Goal: Task Accomplishment & Management: Complete application form

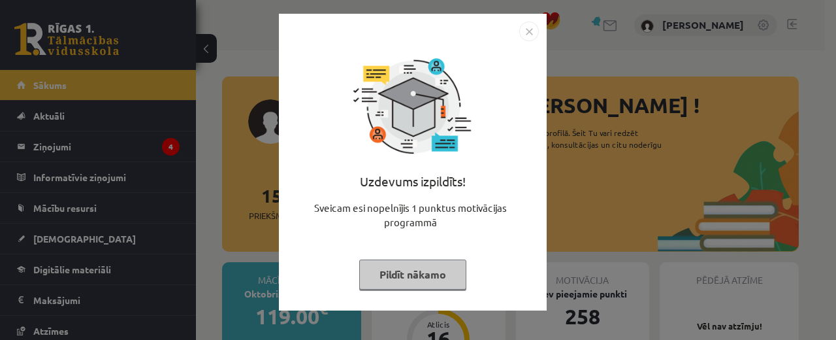
click at [423, 279] on button "Pildīt nākamo" at bounding box center [412, 274] width 107 height 30
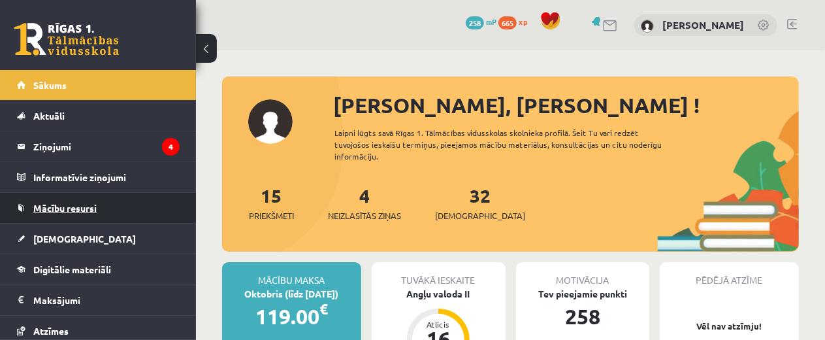
click at [140, 201] on link "Mācību resursi" at bounding box center [98, 208] width 163 height 30
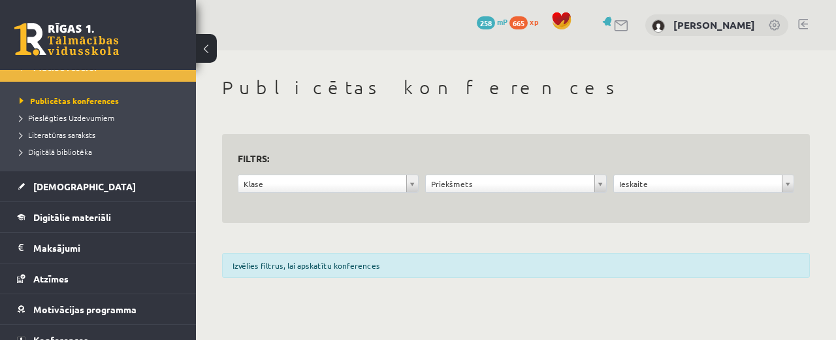
scroll to position [144, 0]
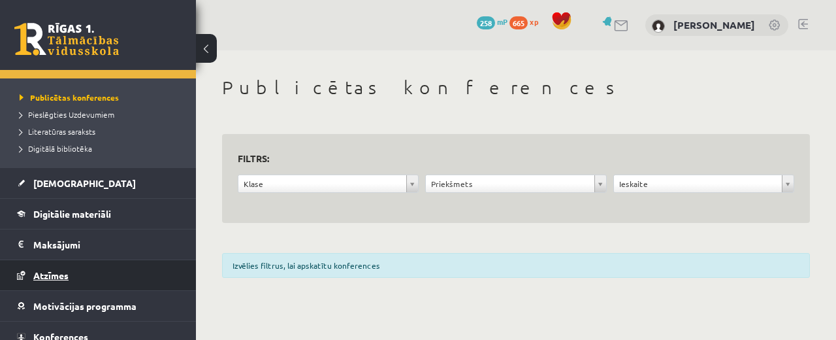
click at [78, 279] on link "Atzīmes" at bounding box center [98, 275] width 163 height 30
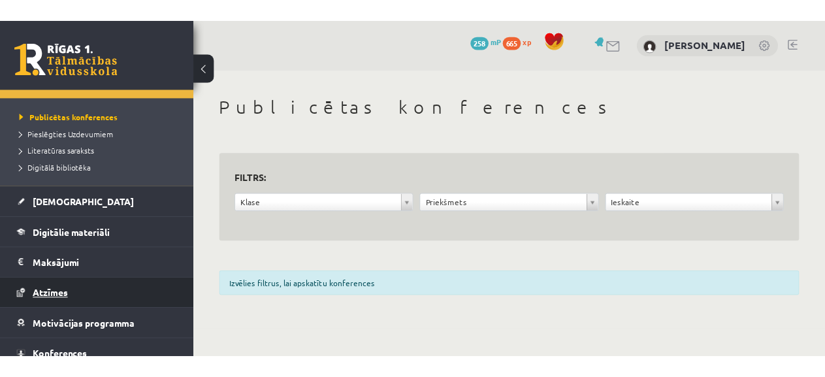
scroll to position [98, 0]
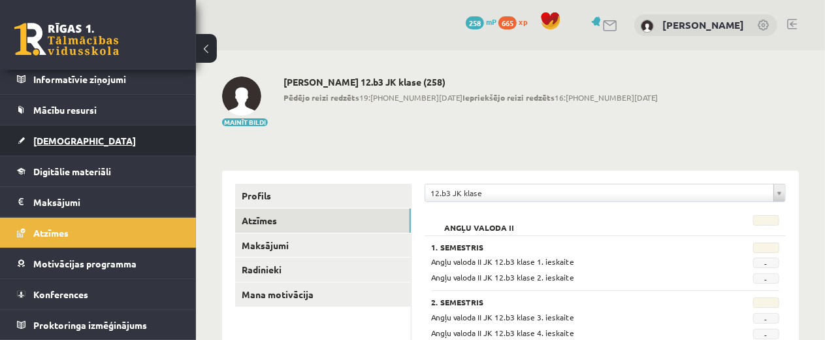
click at [74, 134] on link "[DEMOGRAPHIC_DATA]" at bounding box center [98, 140] width 163 height 30
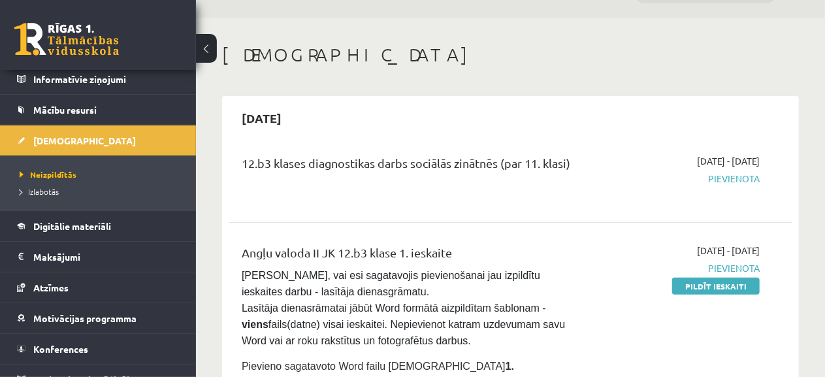
scroll to position [166, 0]
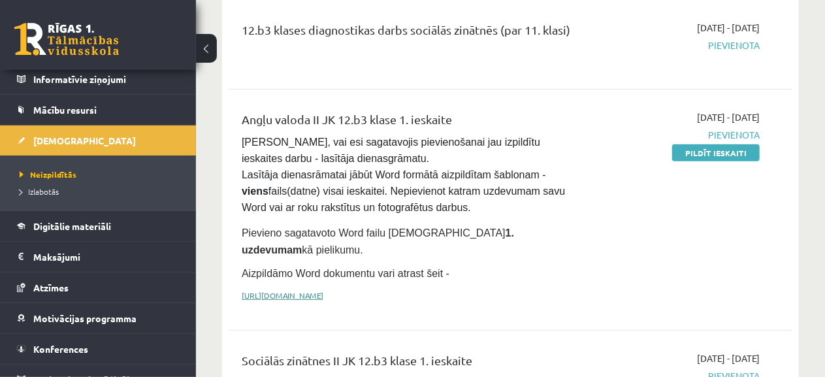
click at [323, 290] on link "https://drive.google.com/drive/folders/1IHE_ip15KOAbO2Se1NDGwZ2e__vlzPUf?usp=sh…" at bounding box center [283, 295] width 82 height 10
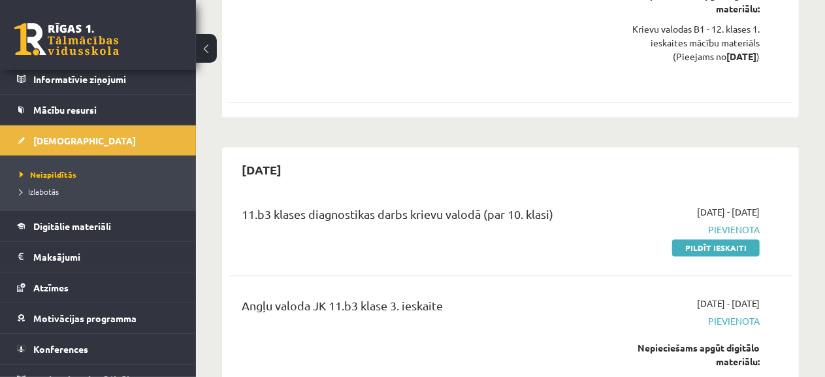
scroll to position [1096, 0]
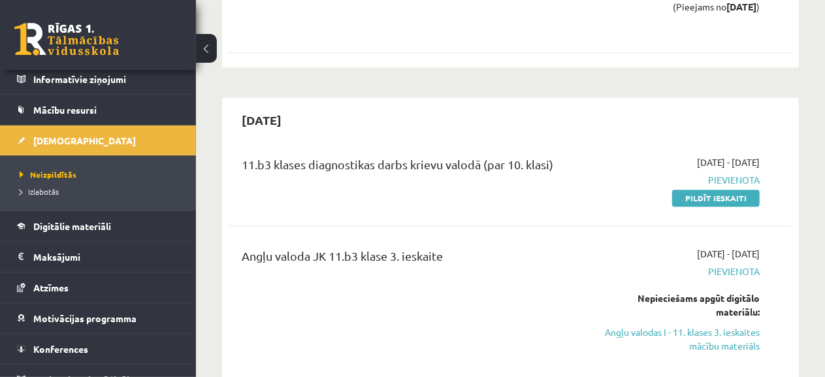
click at [546, 284] on div "Angļu valoda JK 11.b3 klase 3. ieskaite" at bounding box center [411, 310] width 359 height 124
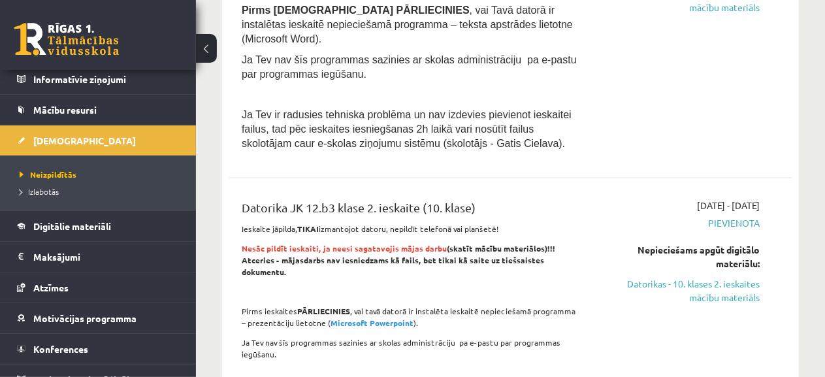
scroll to position [3580, 0]
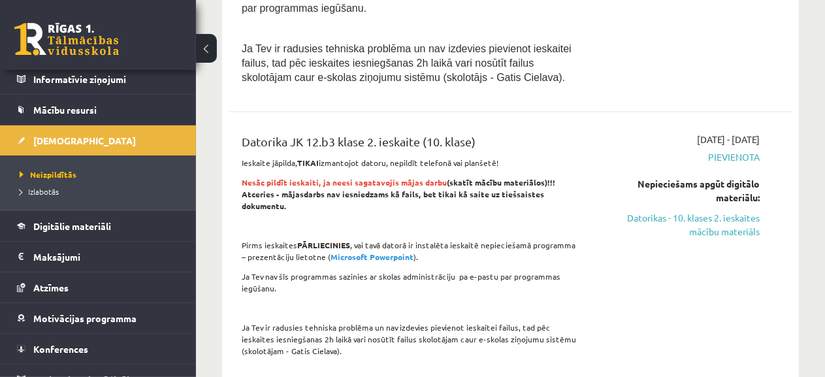
drag, startPoint x: 184, startPoint y: 195, endPoint x: 190, endPoint y: 190, distance: 7.9
click at [190, 190] on div "Kristers Sproģis Sākums Aktuāli Kā mācīties eSKOLĀ Kontakti Normatīvie akti Onl…" at bounding box center [98, 223] width 196 height 307
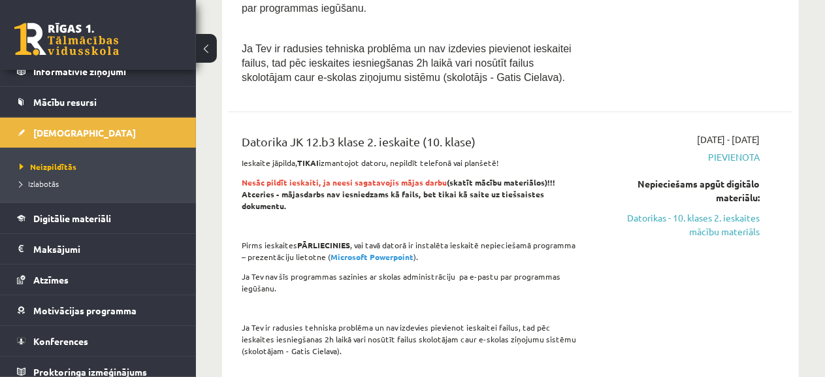
scroll to position [115, 0]
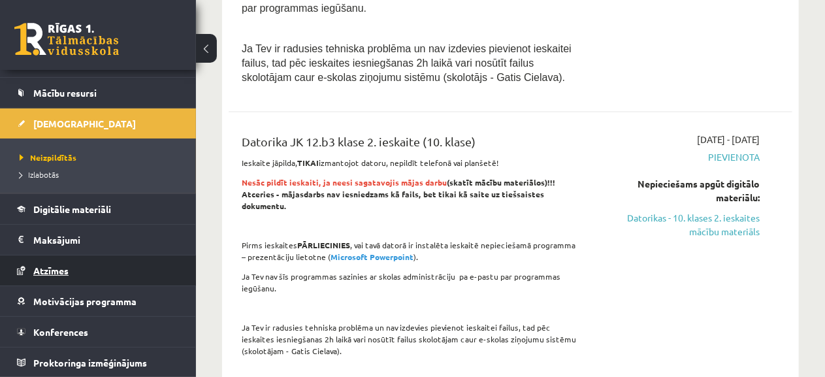
click at [88, 278] on link "Atzīmes" at bounding box center [98, 270] width 163 height 30
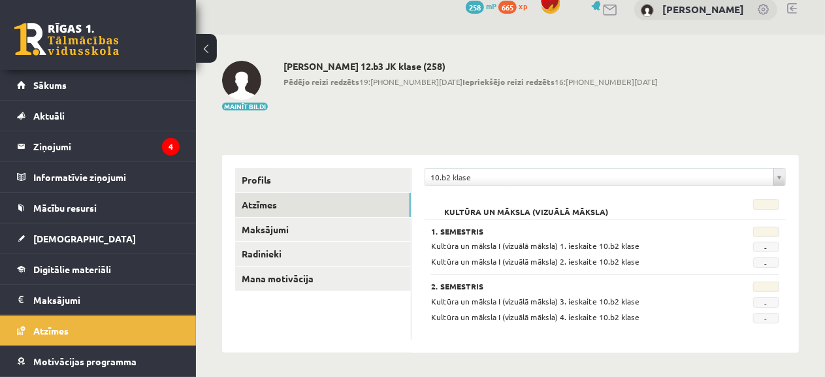
scroll to position [17, 0]
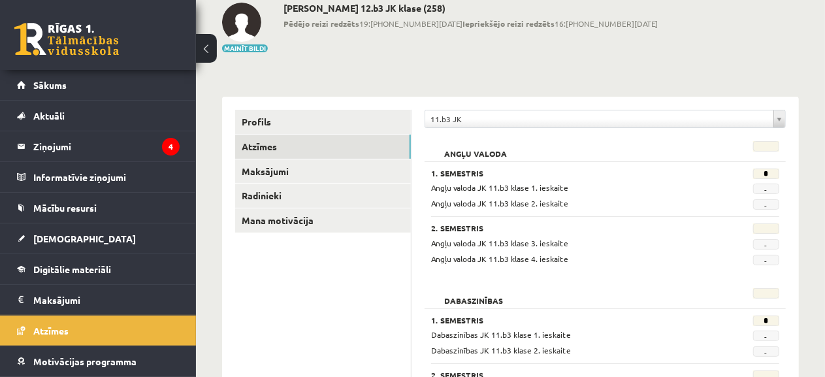
scroll to position [105, 0]
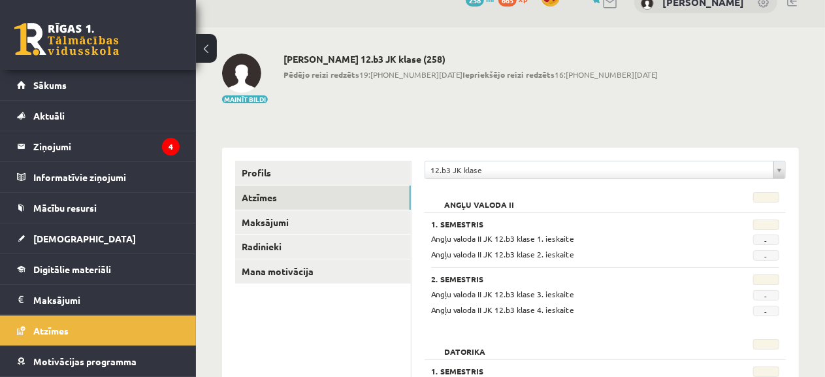
scroll to position [17, 0]
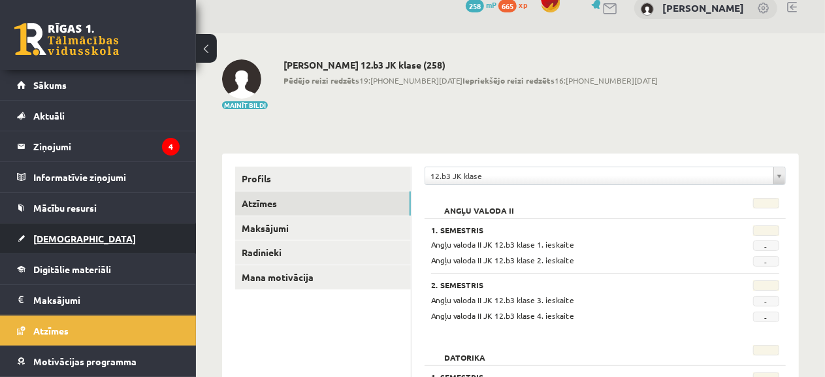
click at [76, 234] on link "[DEMOGRAPHIC_DATA]" at bounding box center [98, 238] width 163 height 30
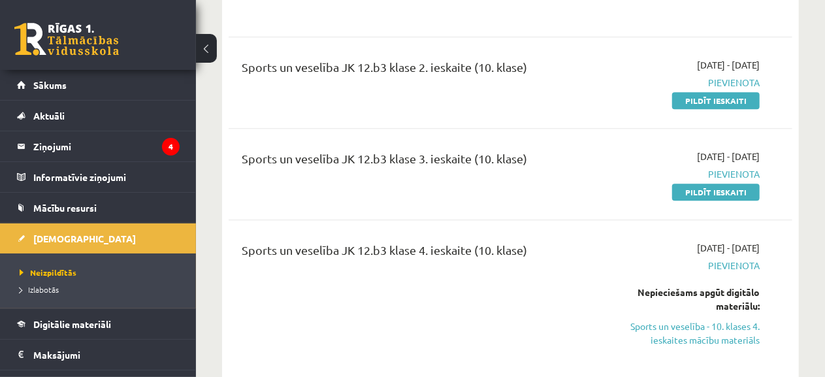
scroll to position [6795, 0]
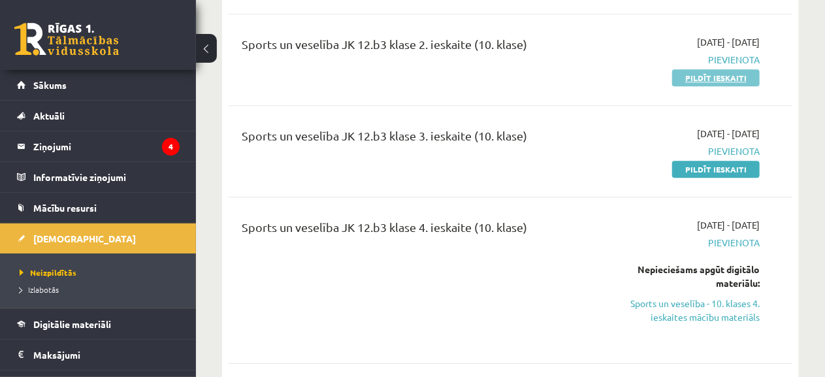
click at [747, 86] on link "Pildīt ieskaiti" at bounding box center [716, 77] width 88 height 17
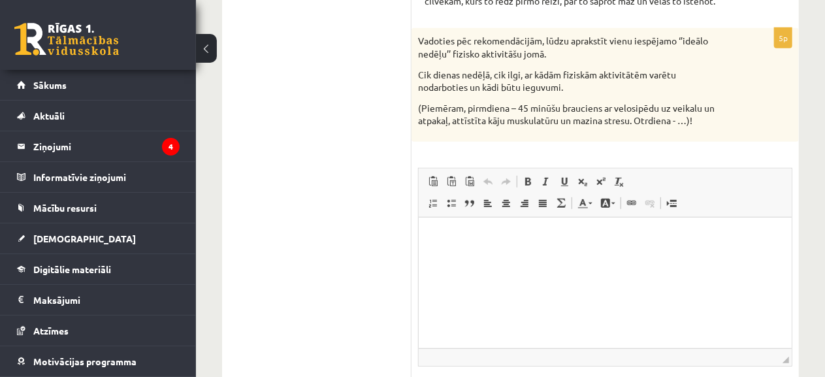
scroll to position [345, 0]
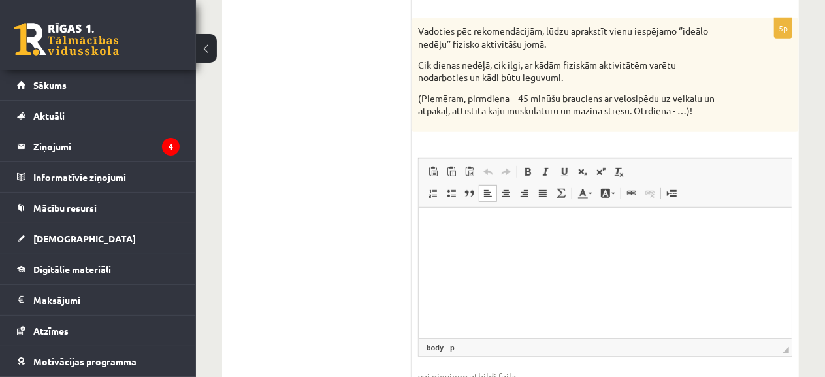
click at [502, 247] on html at bounding box center [604, 227] width 373 height 40
click at [435, 226] on p "*********" at bounding box center [604, 227] width 347 height 14
click at [502, 233] on p "*********" at bounding box center [604, 227] width 347 height 14
click at [503, 221] on p "**********" at bounding box center [604, 227] width 347 height 14
click at [467, 228] on p "**********" at bounding box center [604, 227] width 347 height 14
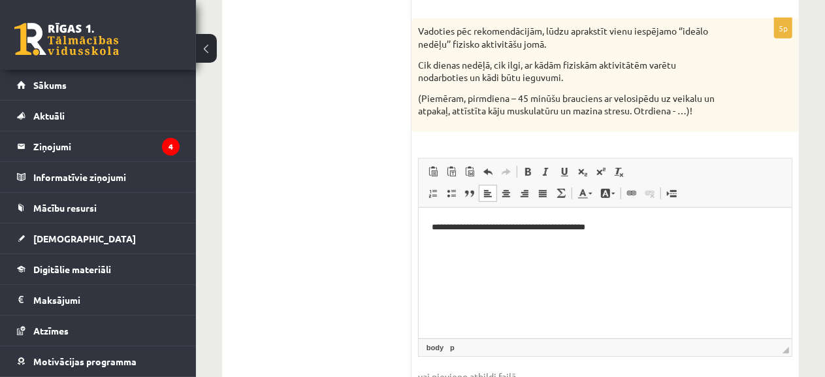
click at [638, 227] on p "**********" at bounding box center [604, 227] width 347 height 14
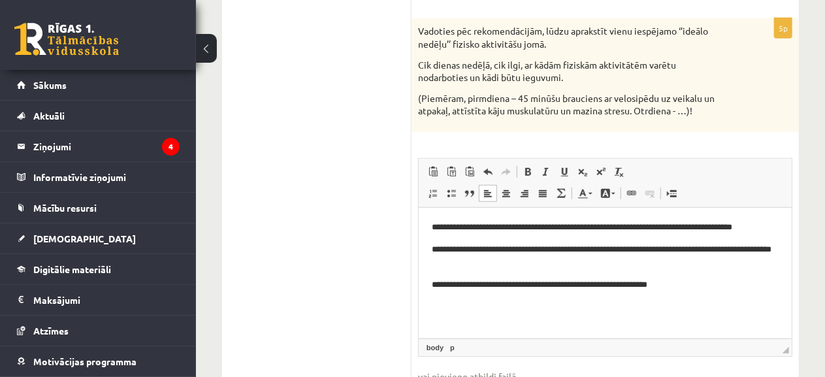
click at [650, 282] on p "**********" at bounding box center [604, 285] width 347 height 14
click at [725, 290] on p "**********" at bounding box center [604, 285] width 347 height 14
click at [726, 284] on p "**********" at bounding box center [604, 285] width 347 height 14
click at [773, 286] on p "**********" at bounding box center [604, 285] width 347 height 14
click at [603, 299] on p "**********" at bounding box center [604, 291] width 347 height 27
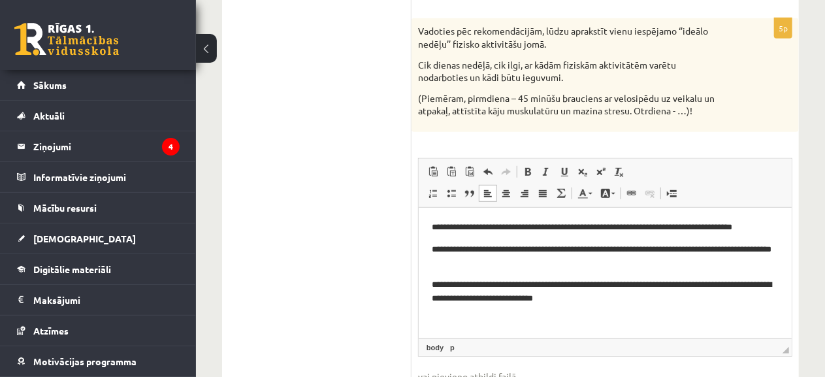
click at [613, 298] on p "**********" at bounding box center [604, 291] width 347 height 27
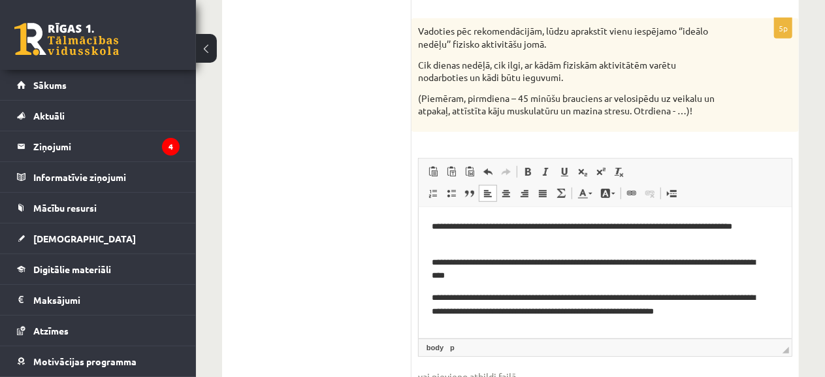
click at [433, 293] on p "**********" at bounding box center [599, 304] width 336 height 27
click at [496, 327] on p "Bagātinātā teksta redaktors, wiswyg-editor-user-answer-47024788678440" at bounding box center [604, 334] width 347 height 14
click at [738, 310] on p "**********" at bounding box center [599, 304] width 336 height 27
click at [521, 329] on p "**********" at bounding box center [599, 334] width 336 height 14
click at [561, 329] on p "**********" at bounding box center [599, 334] width 336 height 14
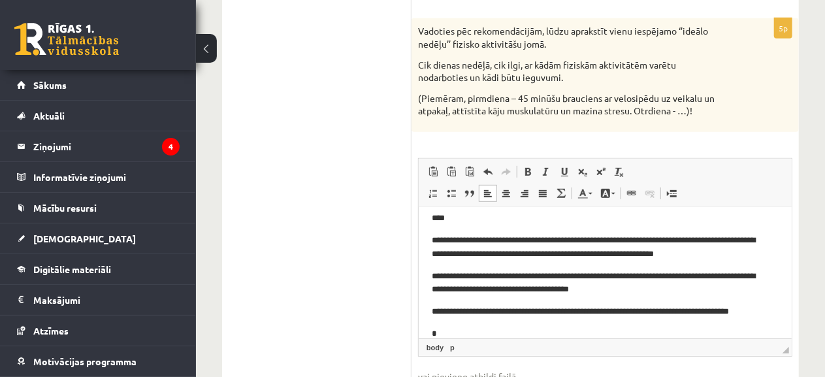
scroll to position [59, 0]
click at [508, 330] on p "**********" at bounding box center [599, 333] width 336 height 14
click at [717, 331] on p "**********" at bounding box center [599, 333] width 336 height 14
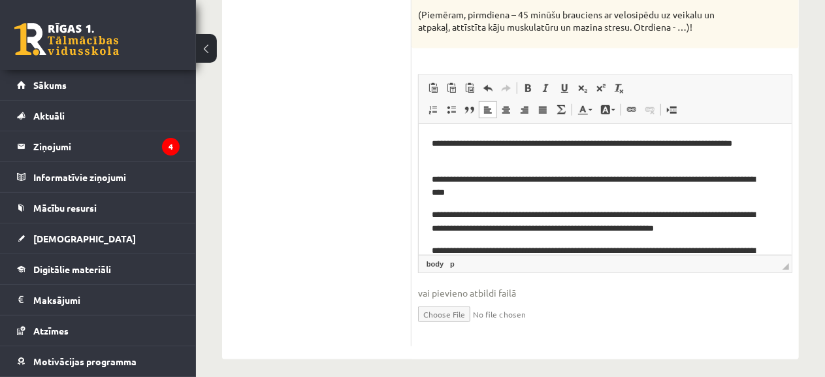
scroll to position [109, 0]
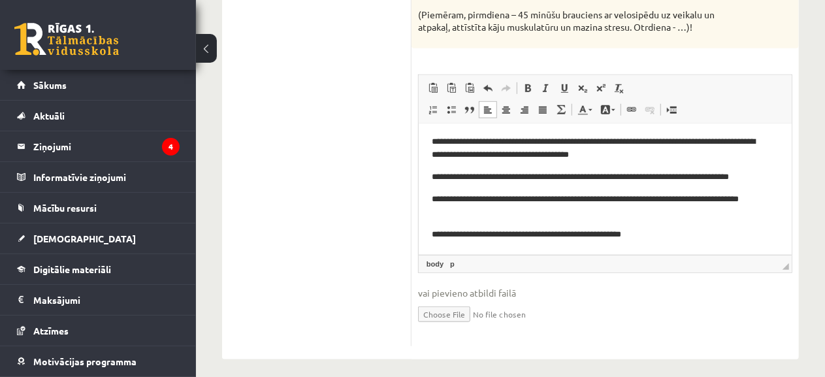
drag, startPoint x: 783, startPoint y: 195, endPoint x: 1218, endPoint y: 376, distance: 470.6
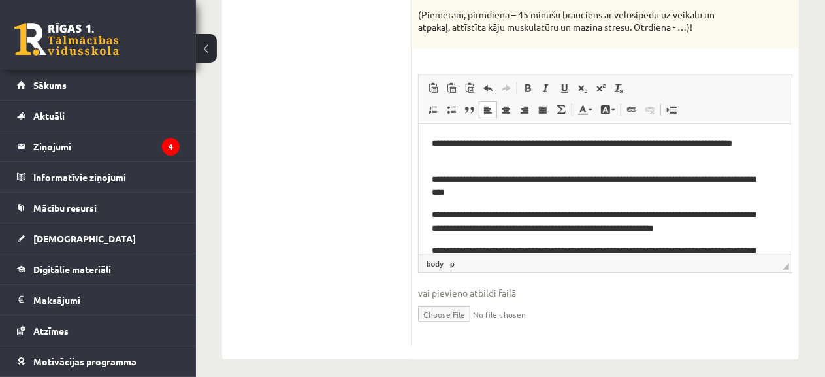
scroll to position [99, 0]
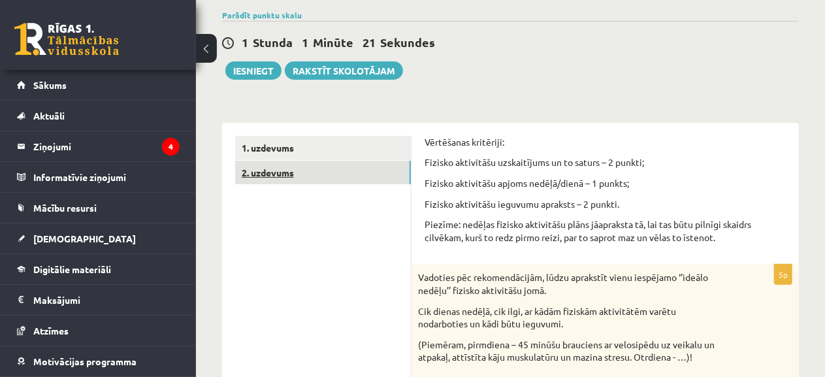
click at [325, 167] on link "2. uzdevums" at bounding box center [323, 173] width 176 height 24
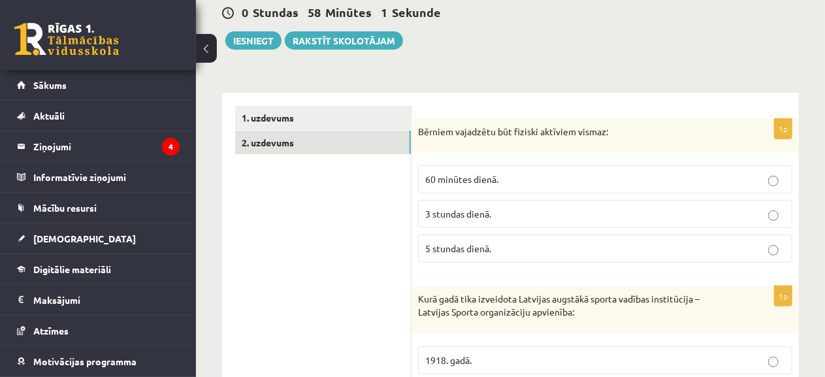
scroll to position [131, 0]
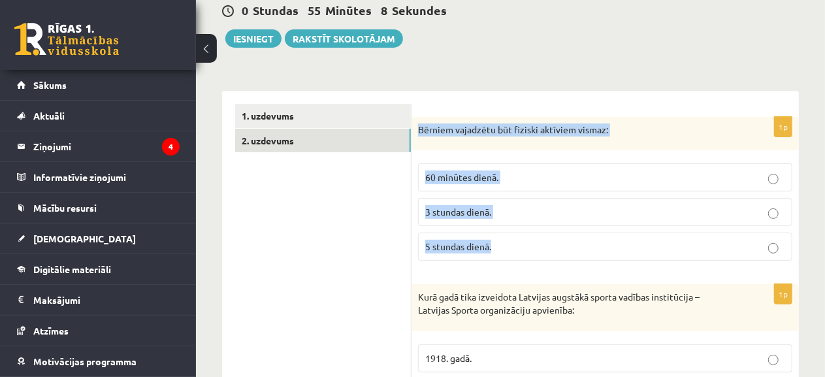
drag, startPoint x: 418, startPoint y: 122, endPoint x: 566, endPoint y: 263, distance: 203.8
click at [566, 263] on div "1p Bērniem vajadzētu būt fiziski aktīviem vismaz: 60 minūtes dienā. 3 stundas d…" at bounding box center [605, 194] width 387 height 155
copy div "Bērniem vajadzētu būt fiziski aktīviem vismaz: 60 minūtes dienā. 3 stundas dien…"
click at [572, 176] on p "60 minūtes dienā." at bounding box center [605, 178] width 360 height 14
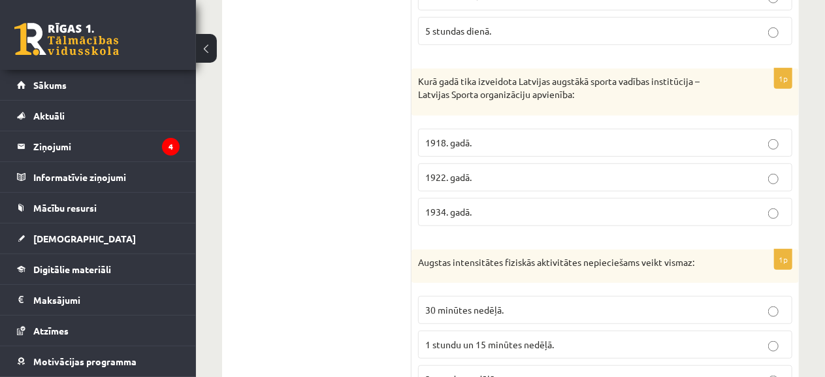
scroll to position [344, 0]
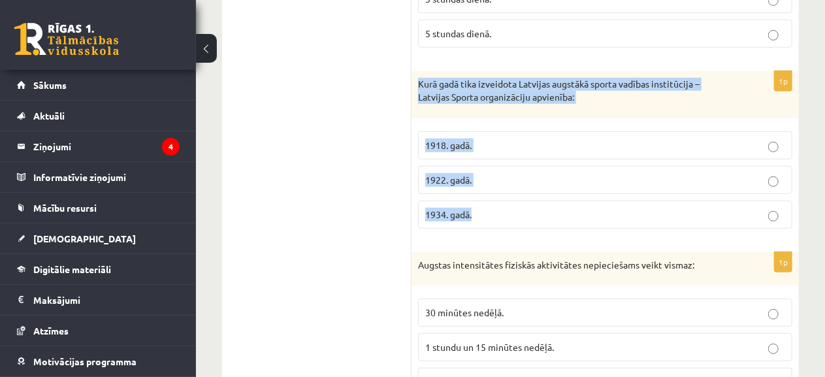
drag, startPoint x: 417, startPoint y: 78, endPoint x: 502, endPoint y: 227, distance: 171.8
click at [502, 227] on div "1p Kurā gadā tika izveidota Latvijas augstākā sporta vadības institūcija – Latv…" at bounding box center [605, 154] width 387 height 167
copy div "Kurā gadā tika izveidota Latvijas augstākā sporta vadības institūcija – Latvija…"
click at [480, 186] on p "1922. gadā." at bounding box center [605, 180] width 360 height 14
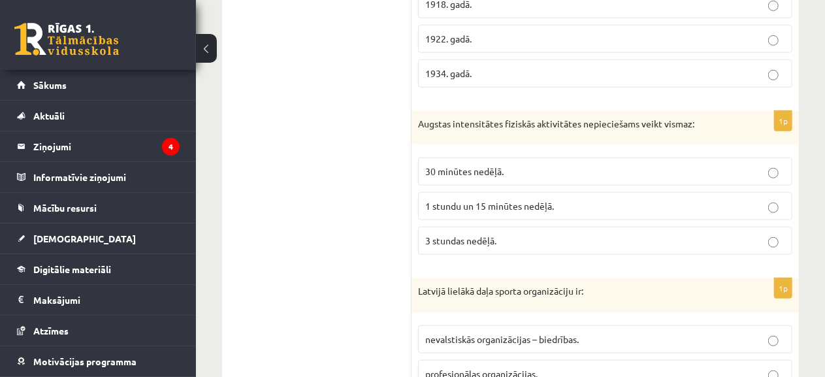
scroll to position [480, 0]
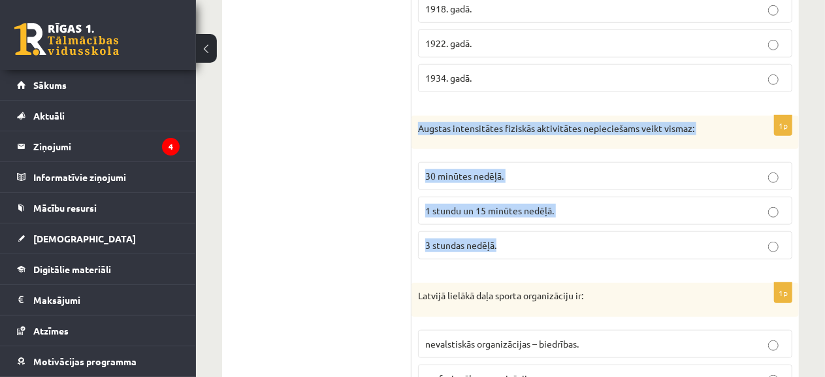
drag, startPoint x: 416, startPoint y: 131, endPoint x: 548, endPoint y: 259, distance: 184.3
click at [548, 259] on div "1p Augstas intensitātes fiziskās aktivitātes nepieciešams veikt vismaz: 30 minū…" at bounding box center [605, 193] width 387 height 155
copy div "Augstas intensitātes fiziskās aktivitātes nepieciešams veikt vismaz: 30 minūtes…"
click at [527, 207] on span "1 stundu un 15 minūtes nedēļā." at bounding box center [489, 210] width 129 height 12
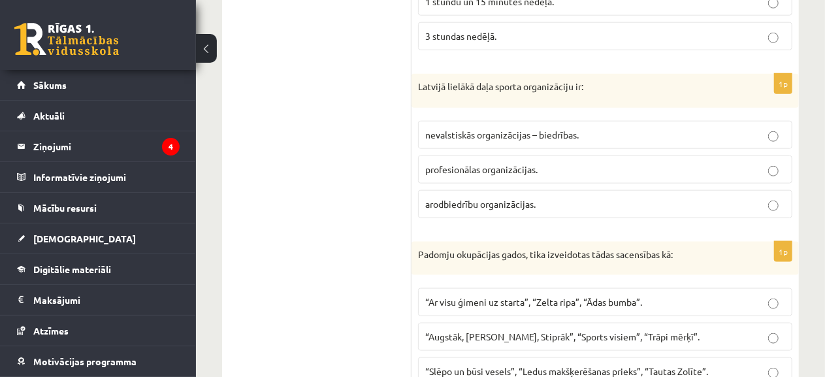
scroll to position [699, 0]
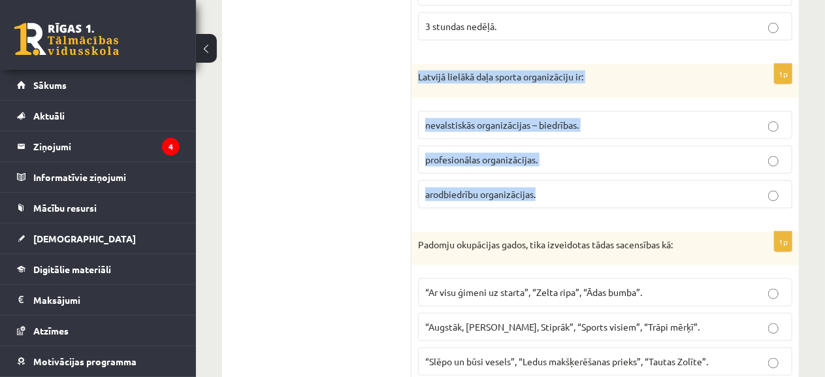
drag, startPoint x: 415, startPoint y: 73, endPoint x: 567, endPoint y: 187, distance: 190.4
click at [567, 187] on div "1p Latvijā lielākā daļa sporta organizāciju ir: nevalstiskās organizācijas – bi…" at bounding box center [605, 141] width 387 height 155
copy div "Latvijā lielākā daļa sporta organizāciju ir: nevalstiskās organizācijas – biedr…"
click at [476, 129] on span "nevalstiskās organizācijas – biedrības." at bounding box center [502, 125] width 154 height 12
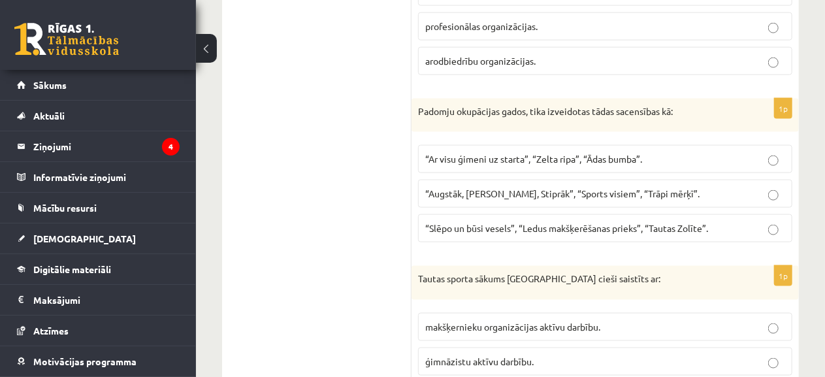
scroll to position [849, 0]
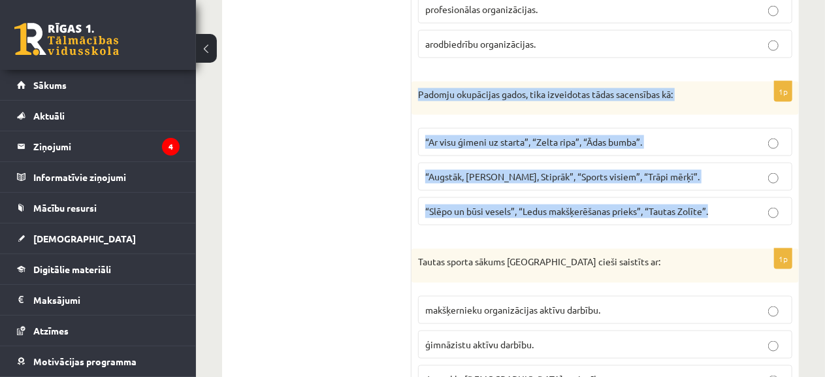
drag, startPoint x: 416, startPoint y: 90, endPoint x: 738, endPoint y: 214, distance: 344.9
click at [738, 214] on div "1p Padomju okupācijas gados, tika izveidotas tādas sacensības kā: “Ar visu ģime…" at bounding box center [605, 159] width 387 height 155
copy div "Padomju okupācijas gados, tika izveidotas tādas sacensības kā: “Ar visu ģimeni …"
click at [587, 148] on p "“Ar visu ģimeni uz starta”, “Zelta ripa”, “Ādas bumba”." at bounding box center [605, 142] width 360 height 14
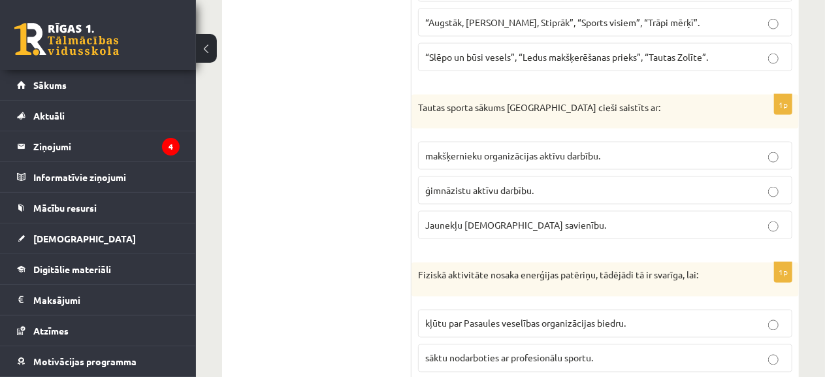
scroll to position [999, 0]
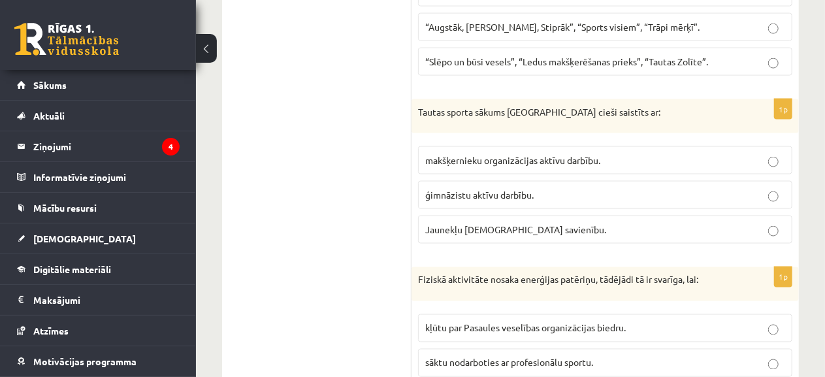
drag, startPoint x: 409, startPoint y: 105, endPoint x: 607, endPoint y: 231, distance: 234.3
click at [607, 231] on div "**********" at bounding box center [510, 81] width 577 height 1716
click at [446, 100] on div "Tautas sporta sākums Latvijā cieši saistīts ar:" at bounding box center [605, 116] width 387 height 34
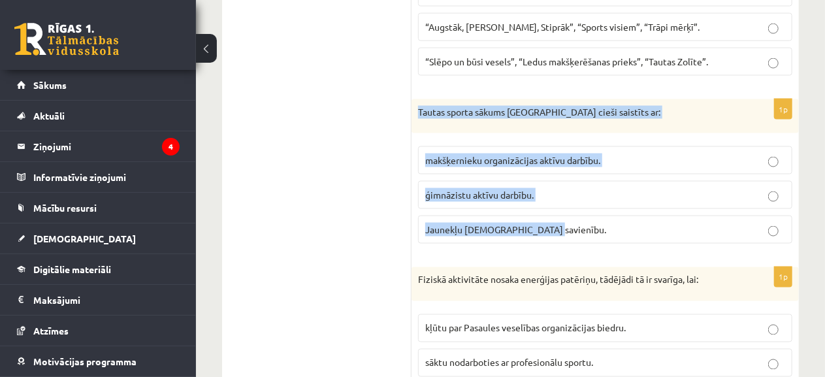
drag, startPoint x: 417, startPoint y: 111, endPoint x: 580, endPoint y: 225, distance: 199.0
click at [580, 225] on div "1p Tautas sporta sākums Latvijā cieši saistīts ar: makšķernieku organizācijas a…" at bounding box center [605, 176] width 387 height 155
copy div "Tautas sporta sākums Latvijā cieši saistīts ar: makšķernieku organizācijas aktī…"
click at [465, 223] on span "Jaunekļu kristīgo savienību." at bounding box center [515, 229] width 181 height 12
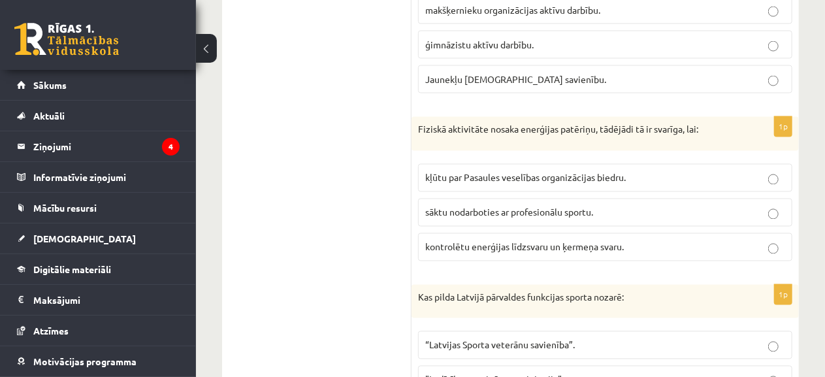
scroll to position [1168, 0]
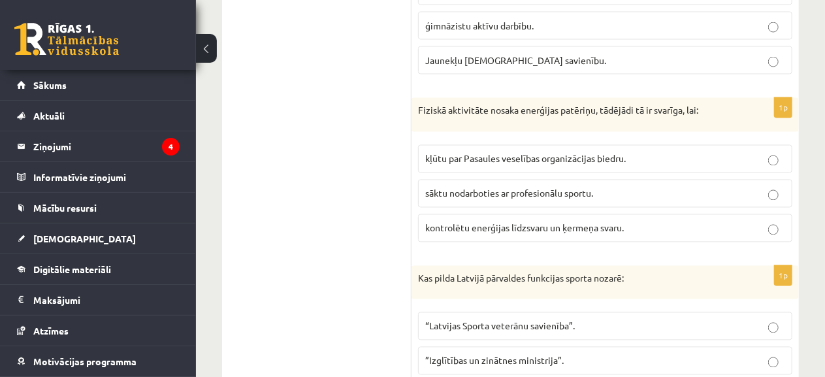
drag, startPoint x: 410, startPoint y: 105, endPoint x: 638, endPoint y: 186, distance: 242.0
click at [638, 187] on p "sāktu nodarboties ar profesionālu sportu." at bounding box center [605, 194] width 360 height 14
drag, startPoint x: 410, startPoint y: 106, endPoint x: 601, endPoint y: 206, distance: 215.4
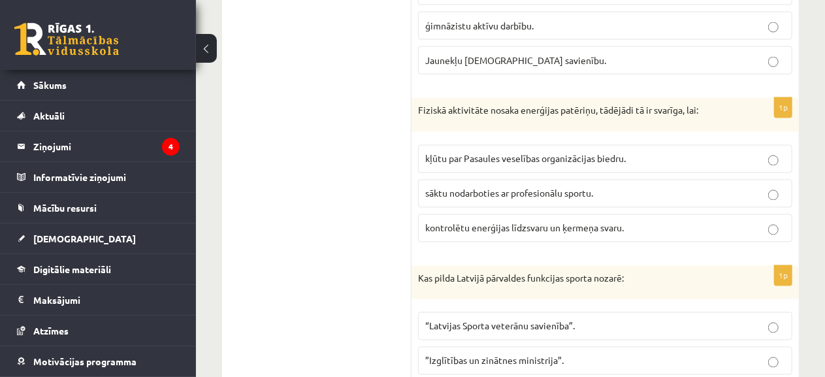
click at [601, 206] on label "sāktu nodarboties ar profesionālu sportu." at bounding box center [605, 194] width 374 height 28
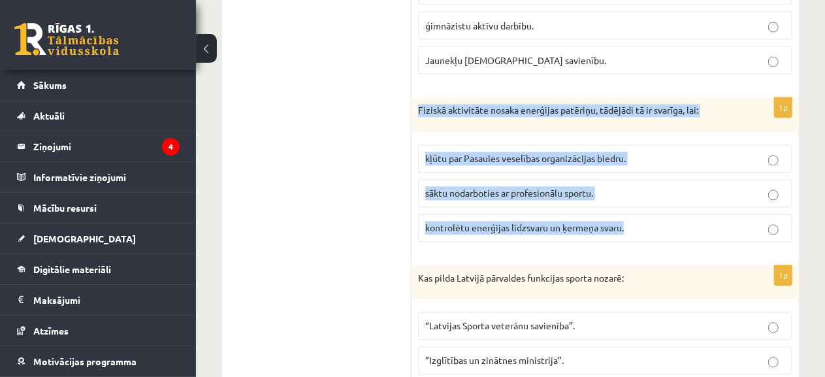
drag, startPoint x: 417, startPoint y: 108, endPoint x: 639, endPoint y: 235, distance: 254.8
click at [639, 235] on div "1p Fiziskā aktivitāte nosaka enerģijas patēriņu, tādējādi tā ir svarīga, lai: k…" at bounding box center [605, 175] width 387 height 155
copy div "Fiziskā aktivitāte nosaka enerģijas patēriņu, tādējādi tā ir svarīga, lai: kļūt…"
click at [493, 229] on span "kontrolētu enerģijas līdzsvaru un ķermeņa svaru." at bounding box center [524, 228] width 199 height 12
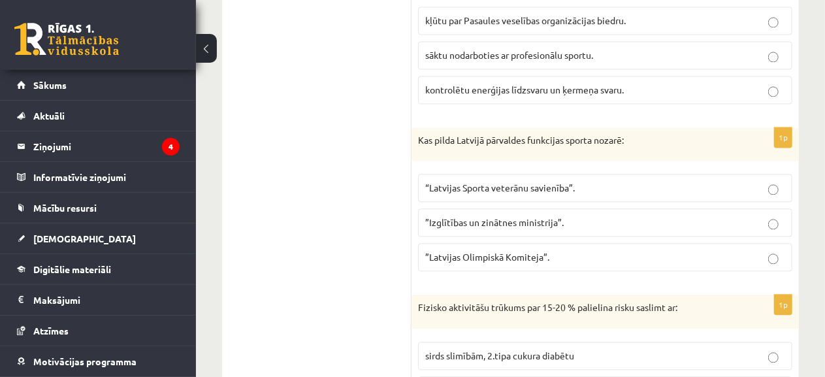
scroll to position [1314, 0]
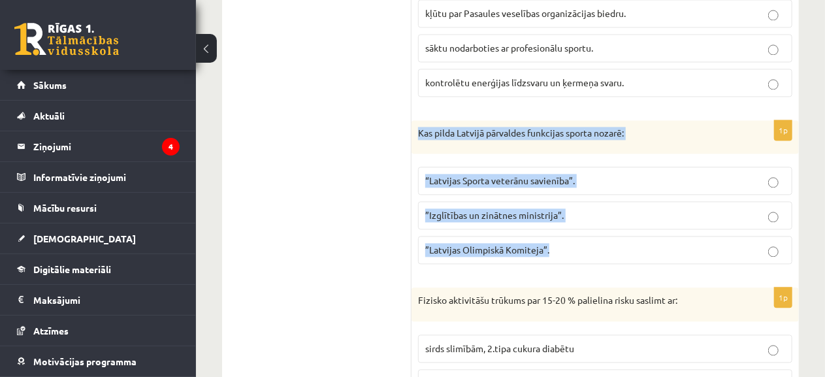
drag, startPoint x: 417, startPoint y: 129, endPoint x: 627, endPoint y: 270, distance: 251.9
click at [627, 270] on div "1p Kas pilda Latvijā pārvaldes funkcijas sporta nozarē: “Latvijas Sporta veterā…" at bounding box center [605, 197] width 387 height 155
copy div "Kas pilda Latvijā pārvaldes funkcijas sporta nozarē: “Latvijas Sporta veterānu …"
click at [474, 221] on p "”Izglītības un zinātnes ministrija”." at bounding box center [605, 215] width 360 height 14
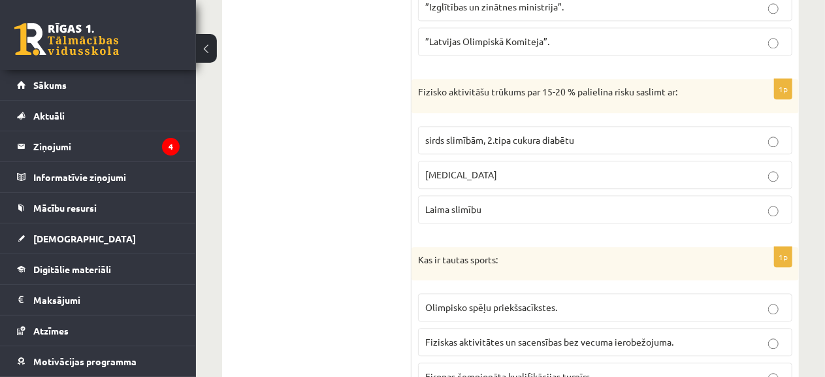
scroll to position [1517, 0]
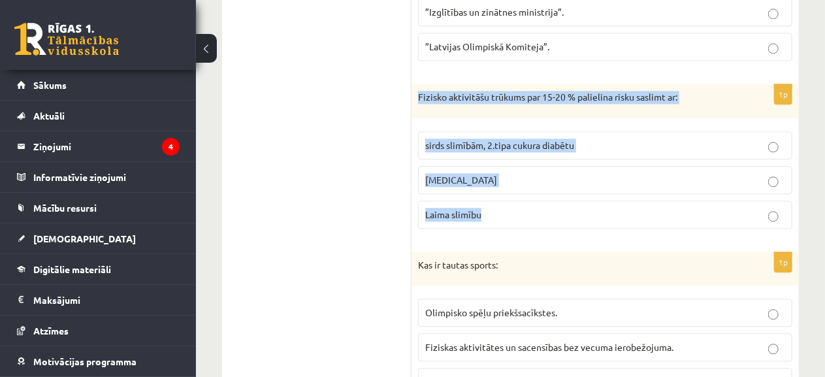
drag, startPoint x: 416, startPoint y: 95, endPoint x: 540, endPoint y: 203, distance: 164.0
click at [540, 203] on div "1p Fizisko aktivitāšu trūkums par 15-20 % palielina risku saslimt ar: sirds sli…" at bounding box center [605, 161] width 387 height 155
copy div "Fizisko aktivitāšu trūkums par 15-20 % palielina risku saslimt ar: sirds slimīb…"
click at [477, 93] on p "Fizisko aktivitāšu trūkums par 15-20 % palielina risku saslimt ar:" at bounding box center [572, 97] width 309 height 13
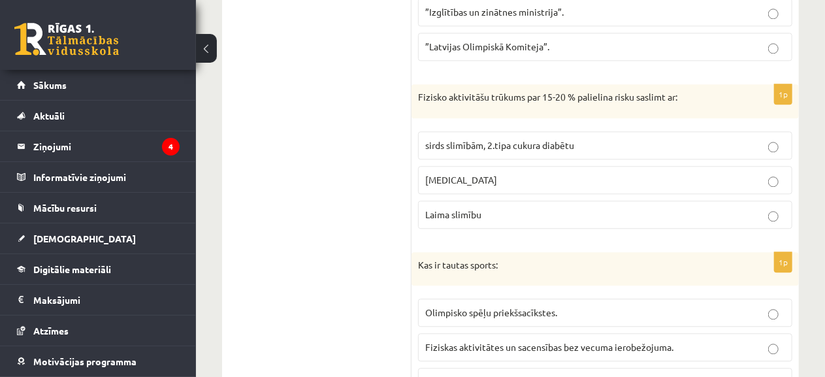
click at [610, 143] on p "sirds slimībām, 2.tipa cukura diabētu" at bounding box center [605, 146] width 360 height 14
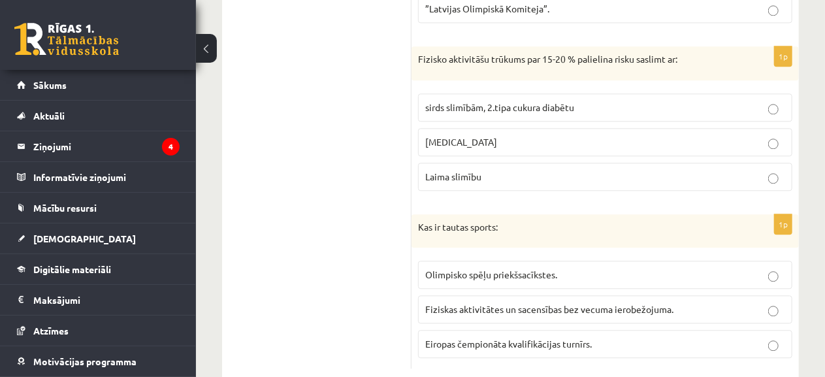
scroll to position [1586, 0]
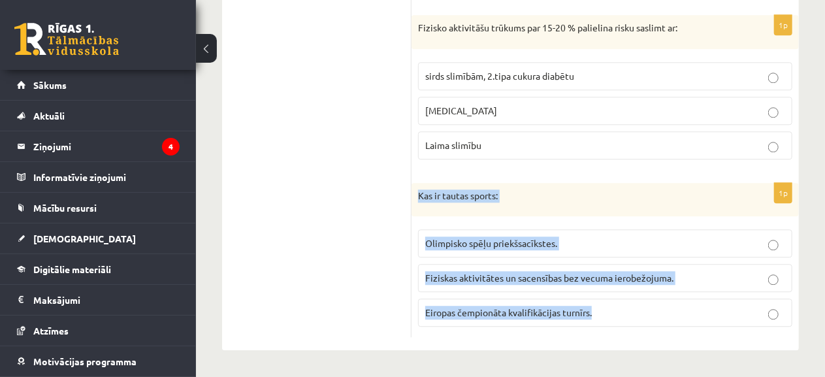
drag, startPoint x: 416, startPoint y: 195, endPoint x: 643, endPoint y: 321, distance: 259.1
click at [643, 321] on div "1p Kas ir tautas sports: Olimpisko spēļu priekšsacīkstes. Fiziskas aktivitātes …" at bounding box center [605, 260] width 387 height 155
copy div "Kas ir tautas sports: Olimpisko spēļu priekšsacīkstes. Fiziskas aktivitātes un …"
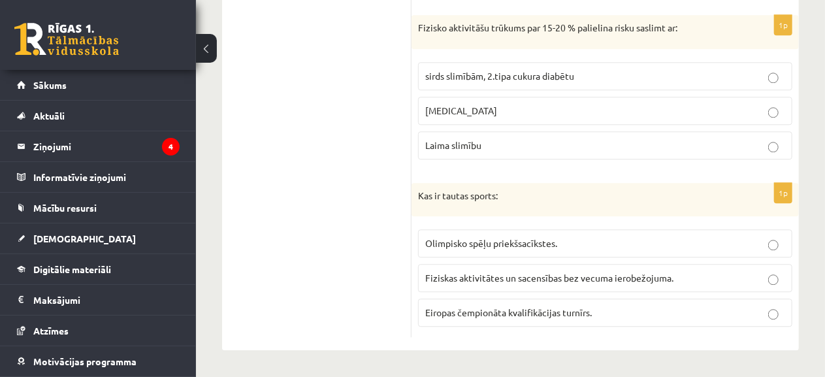
click at [491, 269] on label "Fiziskas aktivitātes un sacensības bez vecuma ierobežojuma." at bounding box center [605, 278] width 374 height 28
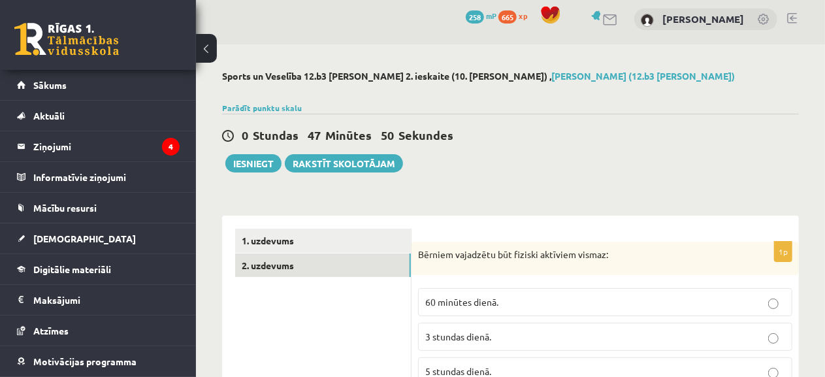
scroll to position [0, 0]
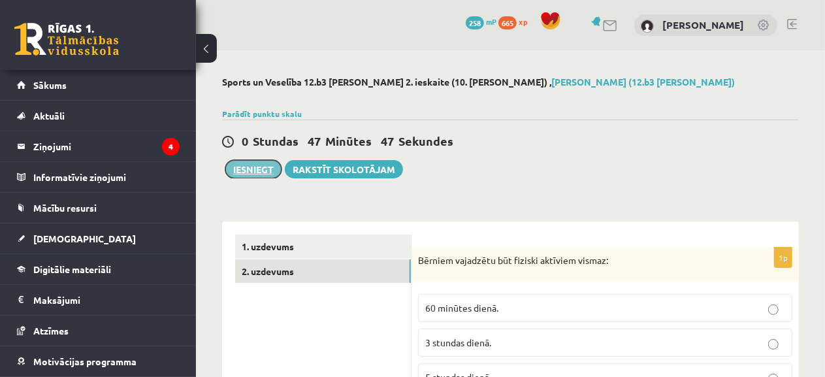
click at [253, 165] on button "Iesniegt" at bounding box center [253, 169] width 56 height 18
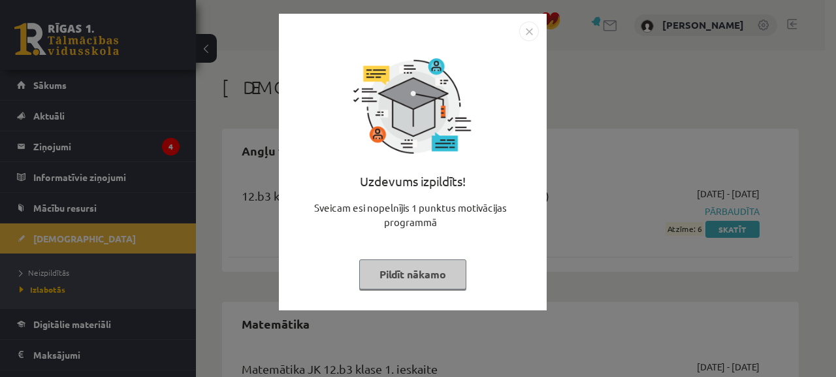
click at [408, 272] on button "Pildīt nākamo" at bounding box center [412, 274] width 107 height 30
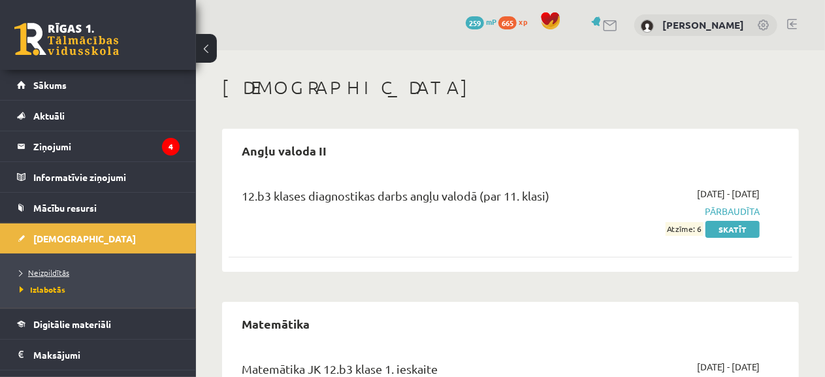
click at [57, 271] on span "Neizpildītās" at bounding box center [45, 272] width 50 height 10
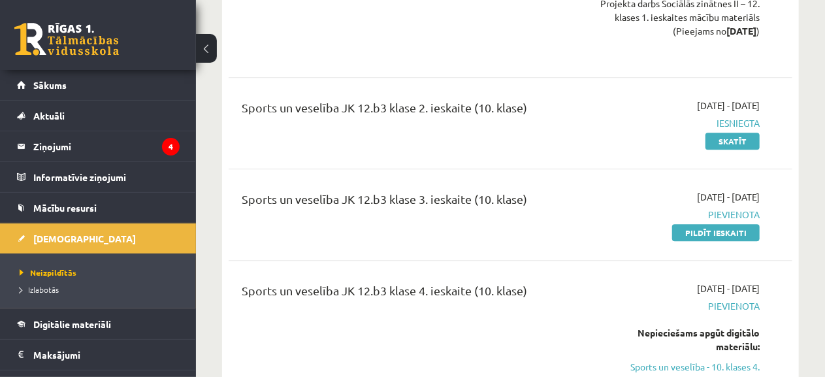
scroll to position [6798, 0]
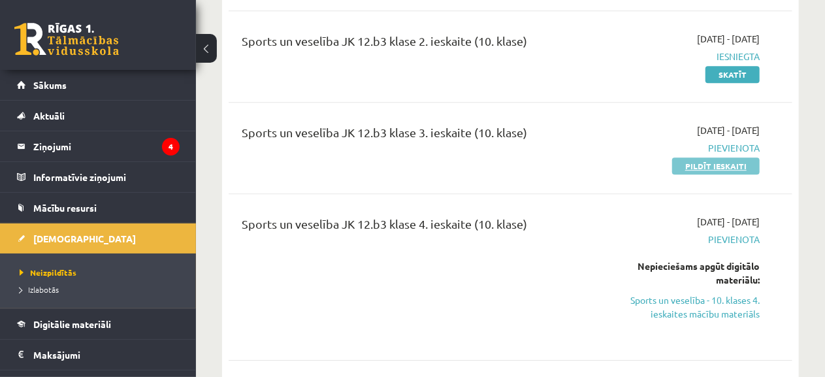
click at [751, 174] on link "Pildīt ieskaiti" at bounding box center [716, 165] width 88 height 17
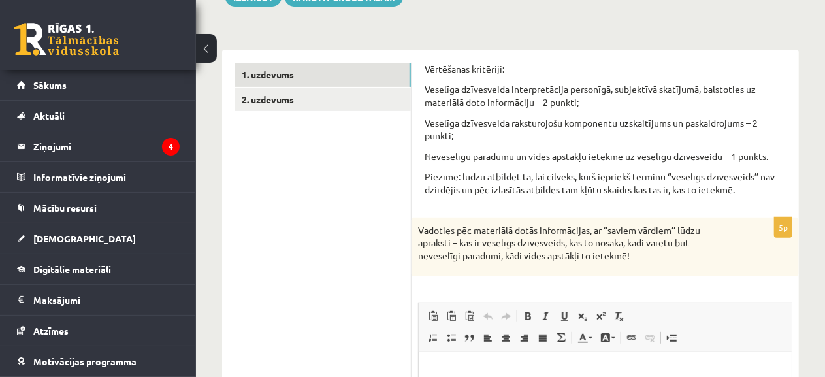
scroll to position [172, 0]
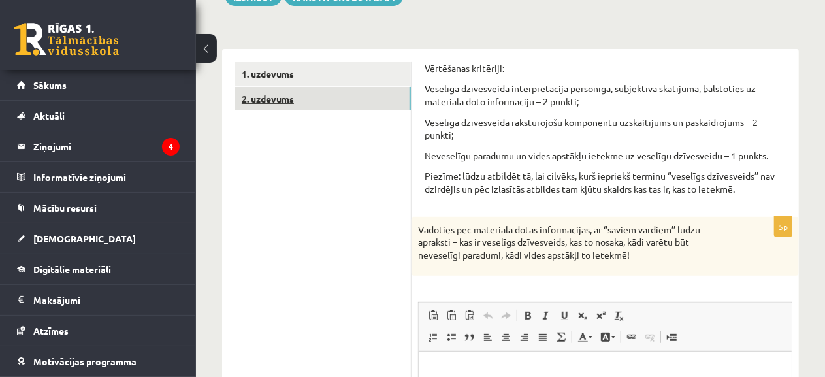
click at [315, 90] on link "2. uzdevums" at bounding box center [323, 99] width 176 height 24
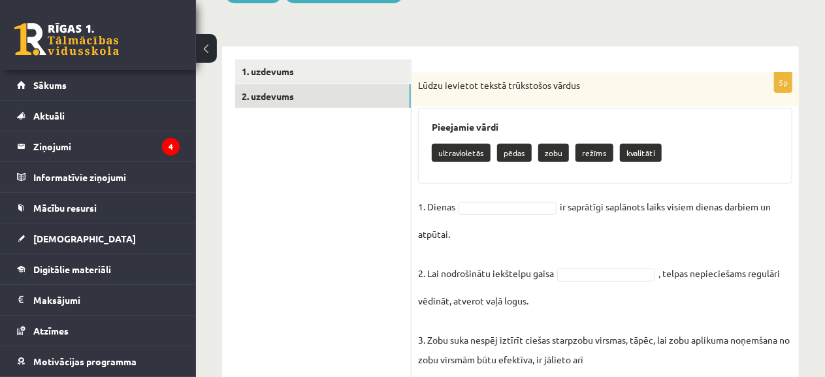
scroll to position [171, 0]
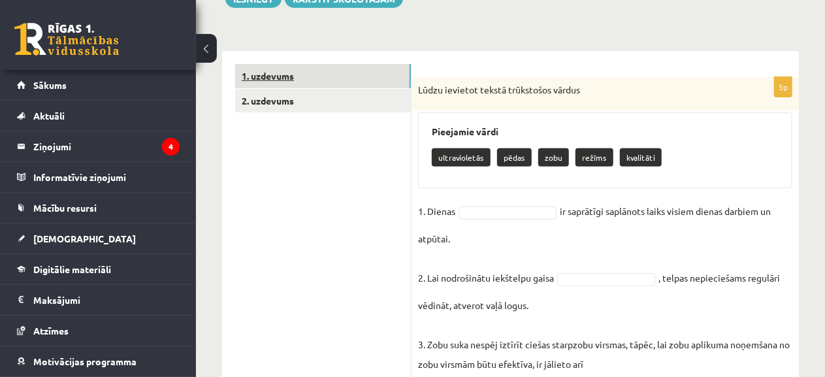
click at [348, 66] on link "1. uzdevums" at bounding box center [323, 76] width 176 height 24
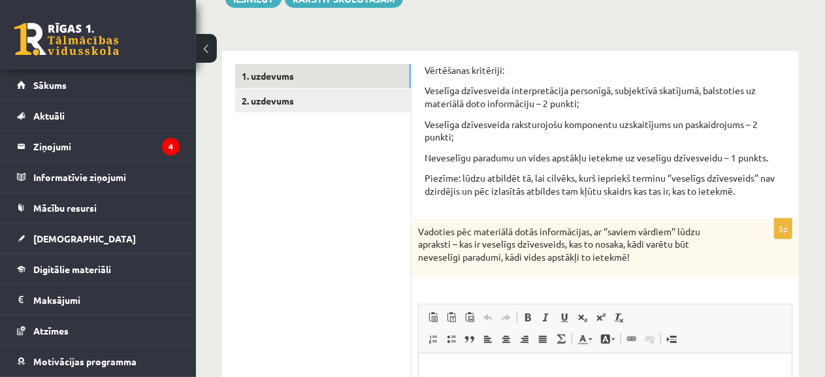
scroll to position [0, 0]
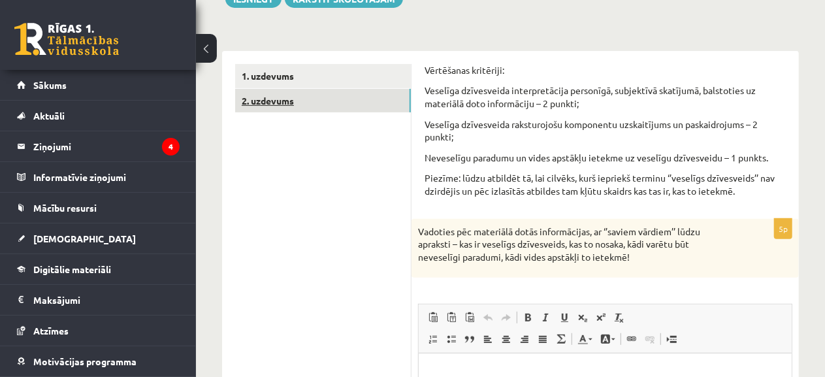
click at [273, 96] on link "2. uzdevums" at bounding box center [323, 101] width 176 height 24
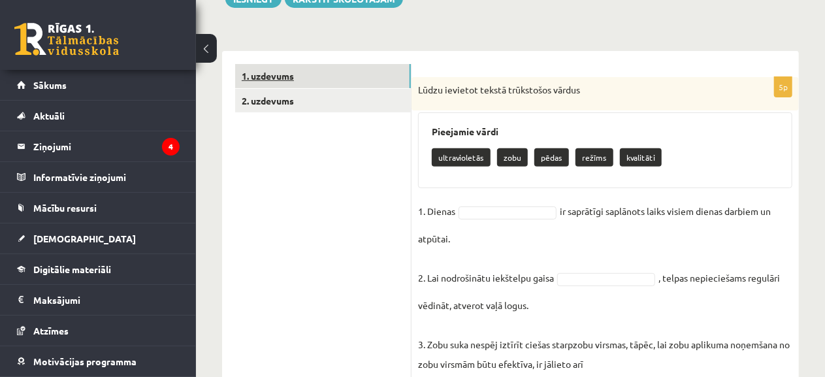
click at [324, 67] on link "1. uzdevums" at bounding box center [323, 76] width 176 height 24
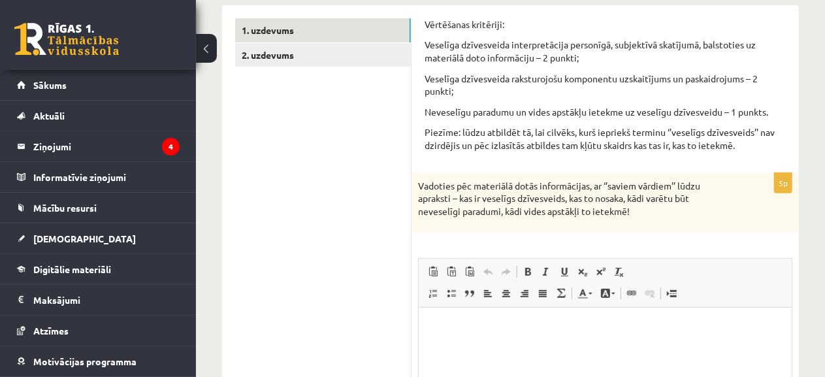
scroll to position [248, 0]
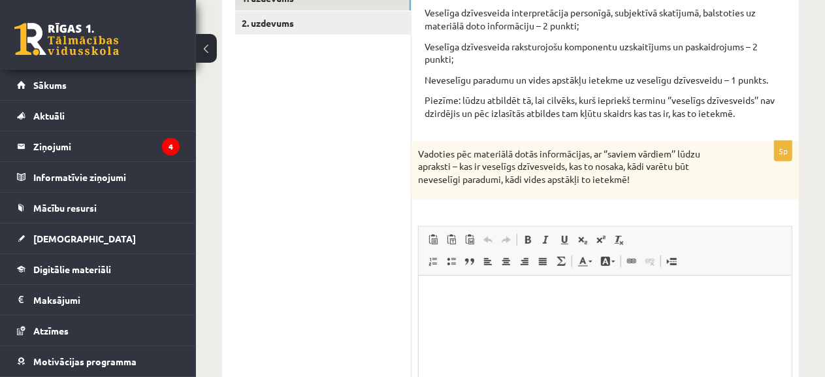
click at [561, 208] on div "5p Vadoties pēc materiālā dotās informācijas, ar ‘’saviem vārdiem’’ lūdzu aprak…" at bounding box center [605, 319] width 387 height 357
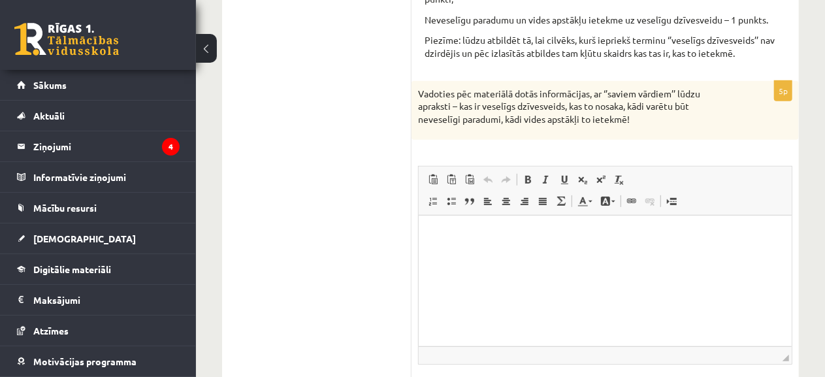
scroll to position [315, 0]
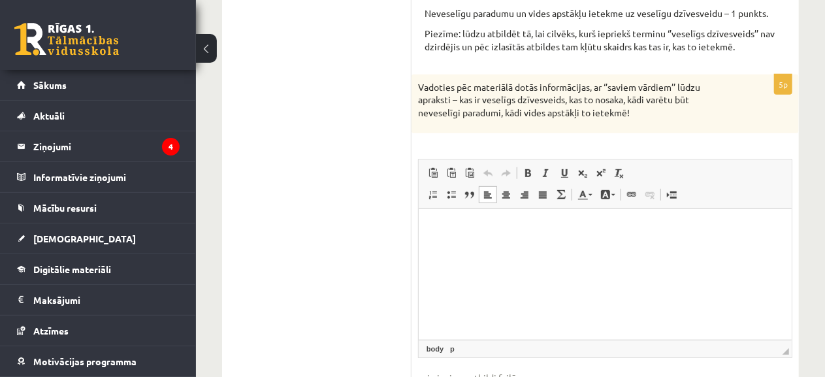
click at [500, 249] on html at bounding box center [604, 229] width 373 height 40
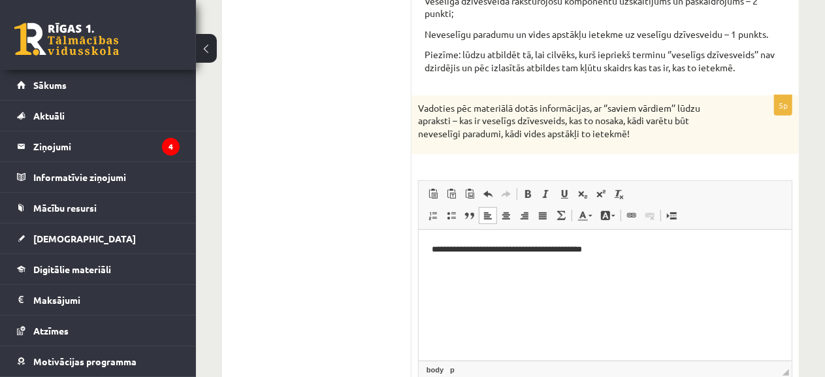
scroll to position [290, 0]
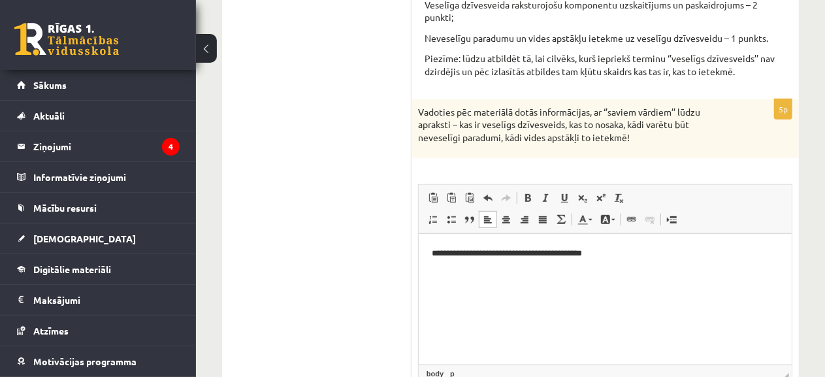
click at [625, 263] on html "**********" at bounding box center [604, 254] width 373 height 40
click at [558, 255] on p "**********" at bounding box center [604, 254] width 347 height 14
click at [657, 256] on p "**********" at bounding box center [604, 254] width 347 height 14
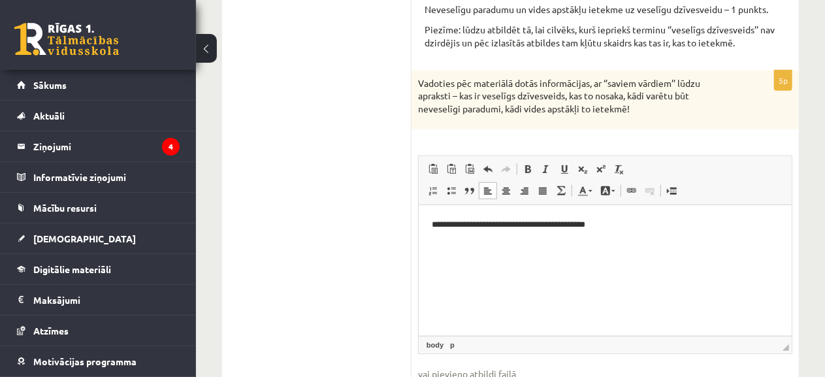
scroll to position [320, 0]
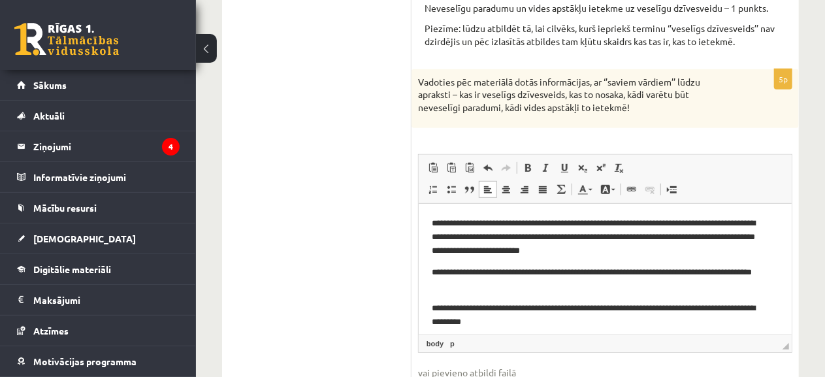
click at [738, 305] on p "**********" at bounding box center [599, 315] width 336 height 27
click at [642, 319] on p "**********" at bounding box center [599, 315] width 336 height 27
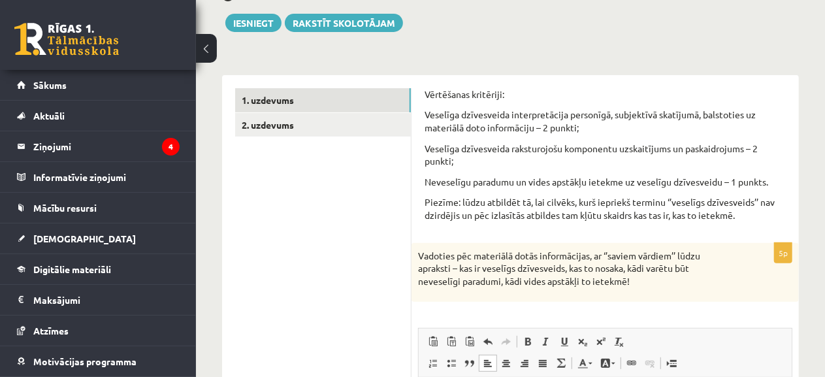
scroll to position [144, 0]
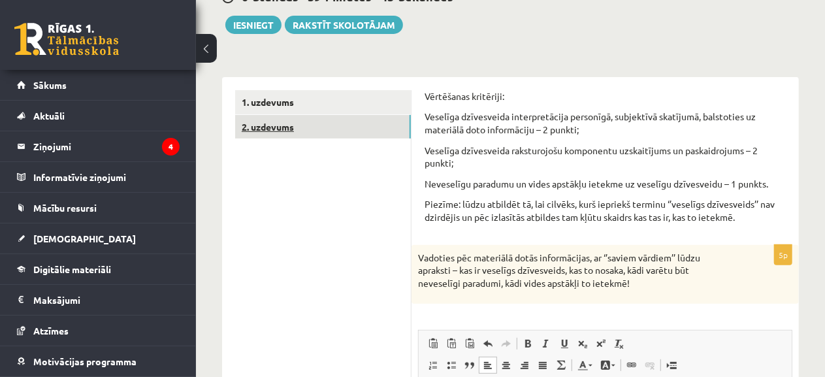
click at [289, 135] on link "2. uzdevums" at bounding box center [323, 127] width 176 height 24
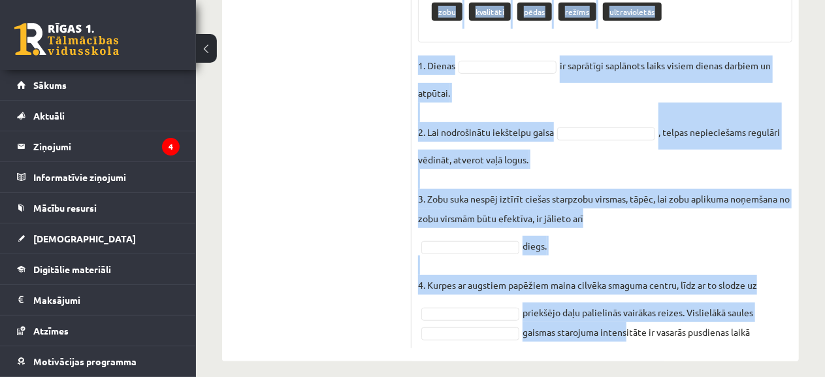
scroll to position [327, 0]
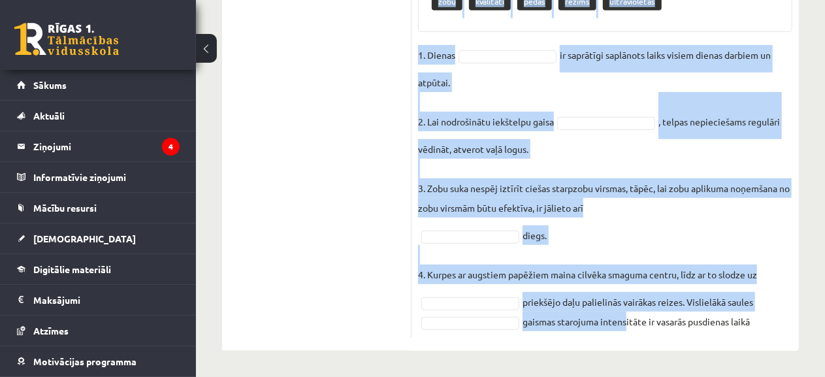
drag, startPoint x: 419, startPoint y: 116, endPoint x: 787, endPoint y: 326, distance: 422.8
click at [787, 326] on div "5p Lūdzu ievietot tekstā trūkstošos vārdus Pieejamie vārdi zobu kvalitāti pēdas…" at bounding box center [605, 129] width 387 height 417
copy div "Lūdzu ievietot tekstā trūkstošos vārdus Pieejamie vārdi zobu kvalitāti pēdas re…"
click at [708, 178] on p "3. Zobu suka nespēj iztīrīt ciešas starpzobu virsmas, tāpēc, lai zobu aplikuma …" at bounding box center [605, 188] width 374 height 59
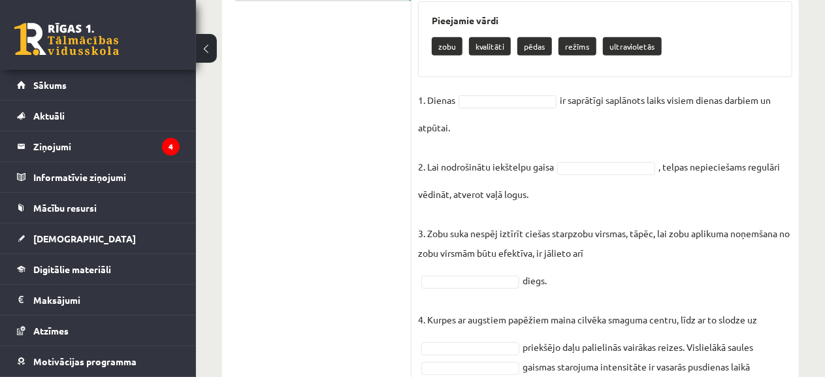
scroll to position [281, 0]
click at [572, 49] on p "režīms" at bounding box center [578, 47] width 38 height 18
drag, startPoint x: 561, startPoint y: 41, endPoint x: 594, endPoint y: 45, distance: 33.5
click at [594, 45] on div "zobu kvalitāti pēdas režīms ultravioletās" at bounding box center [605, 48] width 347 height 31
copy p "režīms"
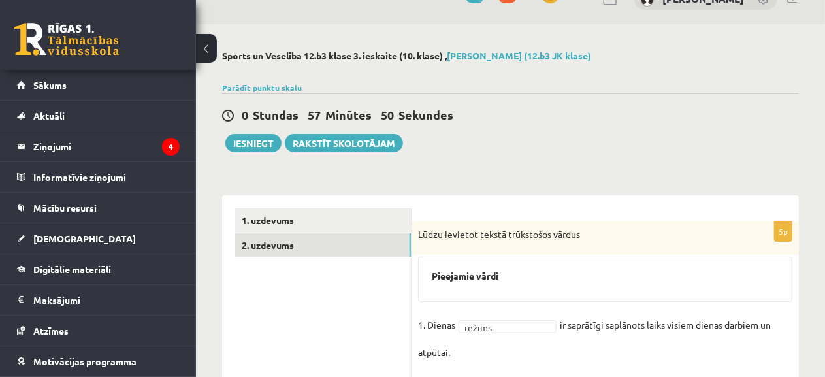
scroll to position [25, 0]
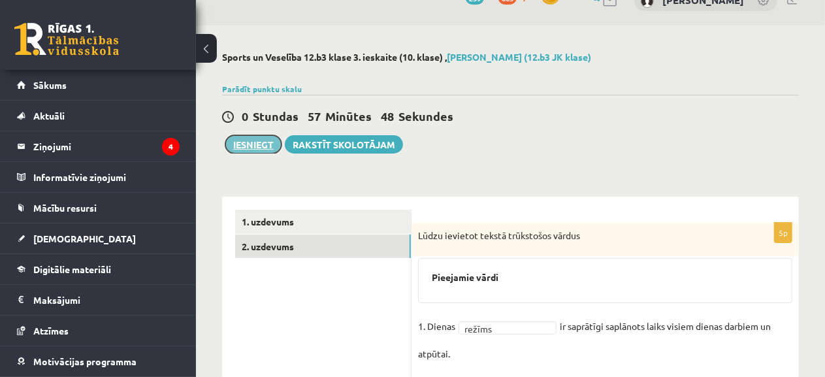
click at [252, 141] on button "Iesniegt" at bounding box center [253, 144] width 56 height 18
